Goal: Transaction & Acquisition: Purchase product/service

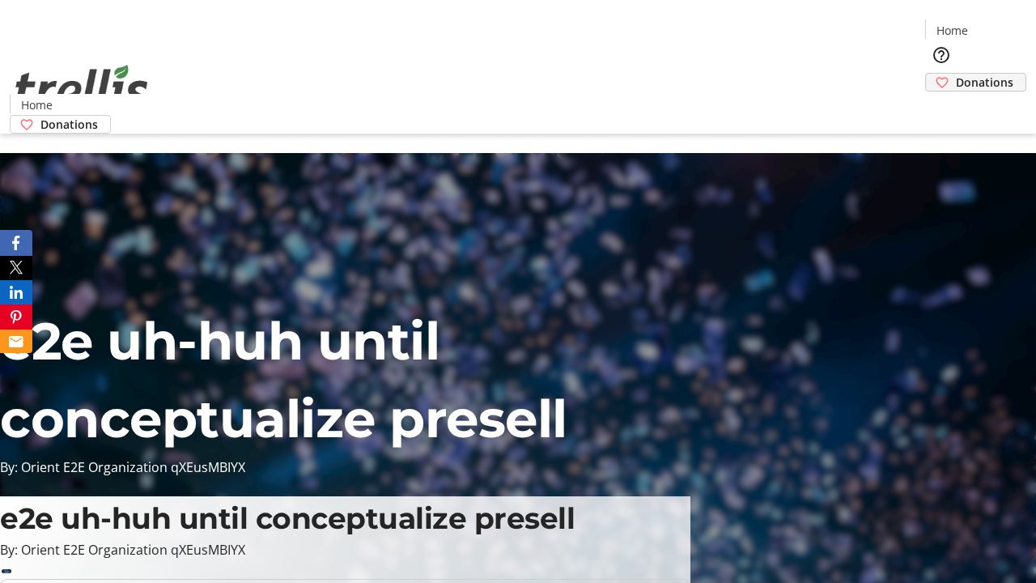
click at [956, 74] on span "Donations" at bounding box center [984, 82] width 57 height 17
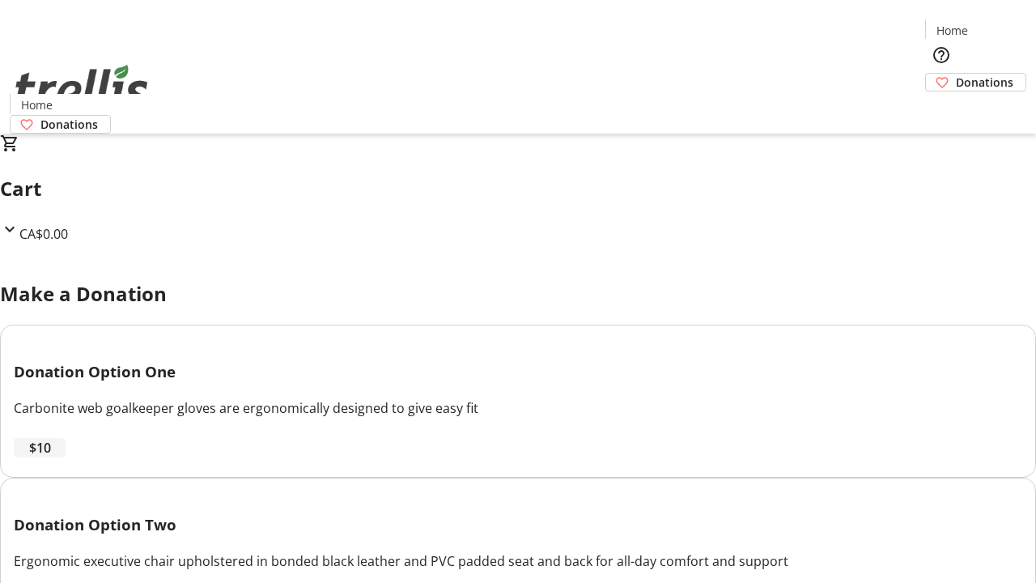
click at [51, 457] on span "$10" at bounding box center [40, 447] width 22 height 19
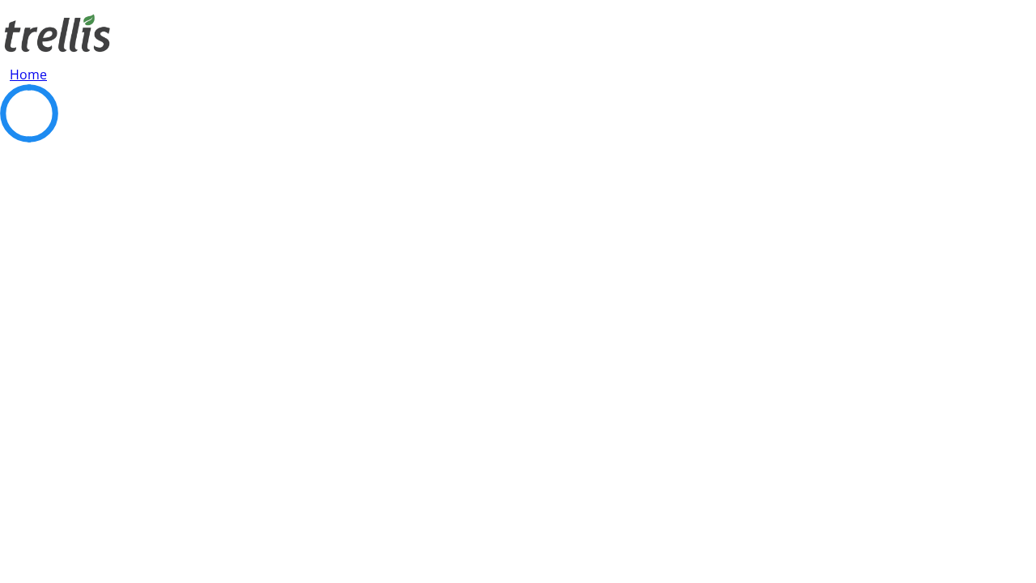
select select "CA"
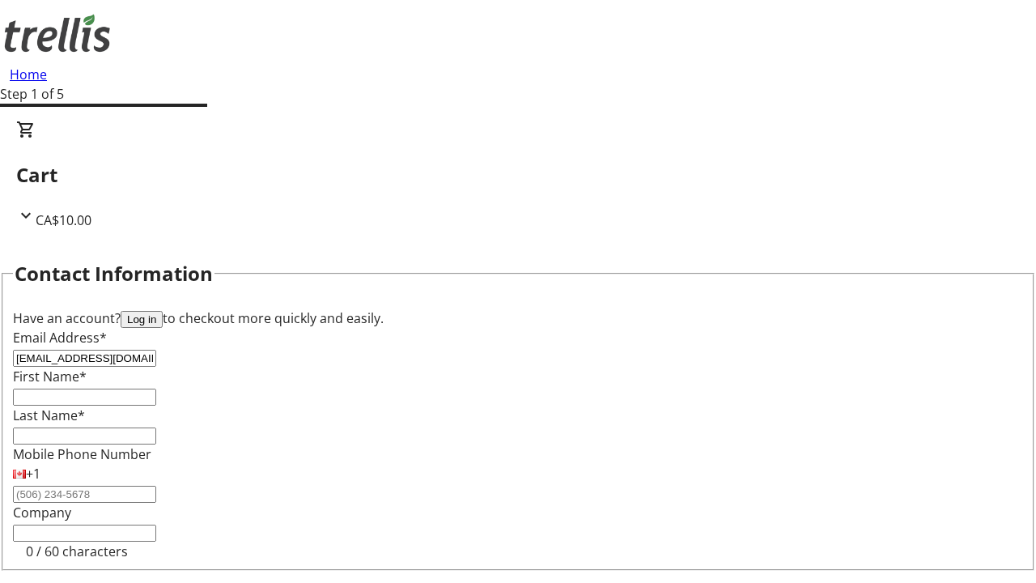
type input "[EMAIL_ADDRESS][DOMAIN_NAME]"
type input "[DEMOGRAPHIC_DATA]"
type input "[PERSON_NAME]"
type input "[STREET_ADDRESS][PERSON_NAME]"
type input "Kelowna"
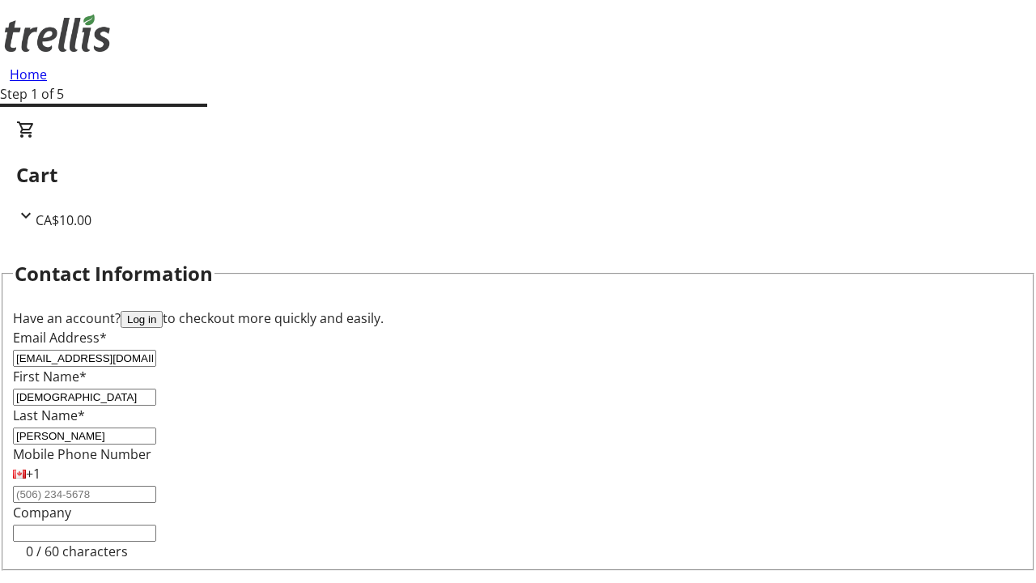
select select "BC"
type input "Kelowna"
type input "V1Y 0C2"
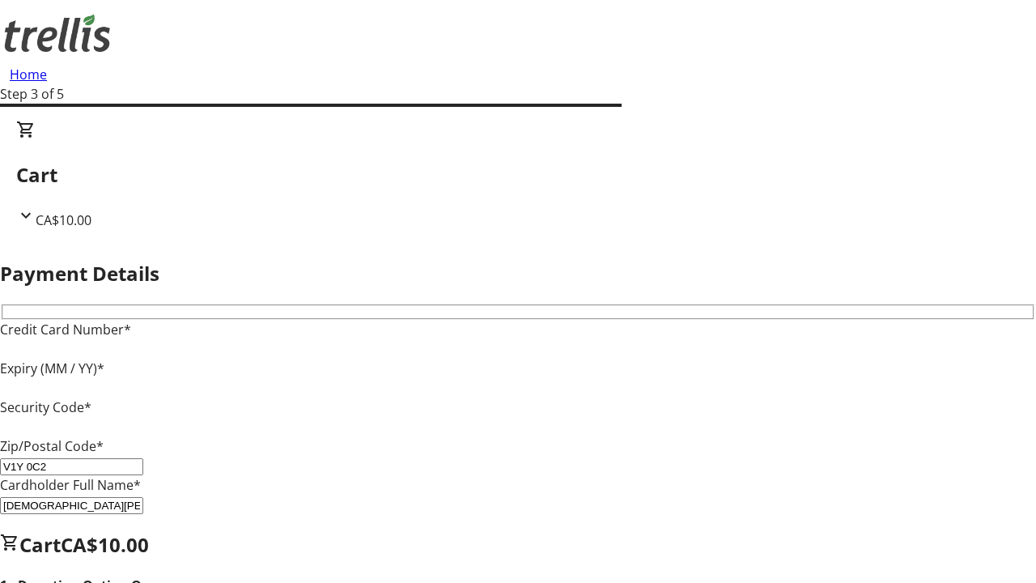
type input "V1Y 0C2"
